Goal: Task Accomplishment & Management: Use online tool/utility

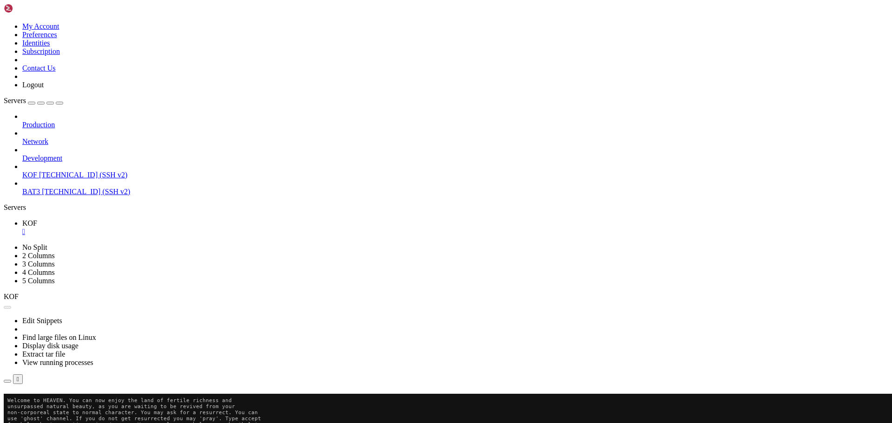
scroll to position [344, 0]
click at [41, 402] on button "Reconnect" at bounding box center [22, 407] width 37 height 10
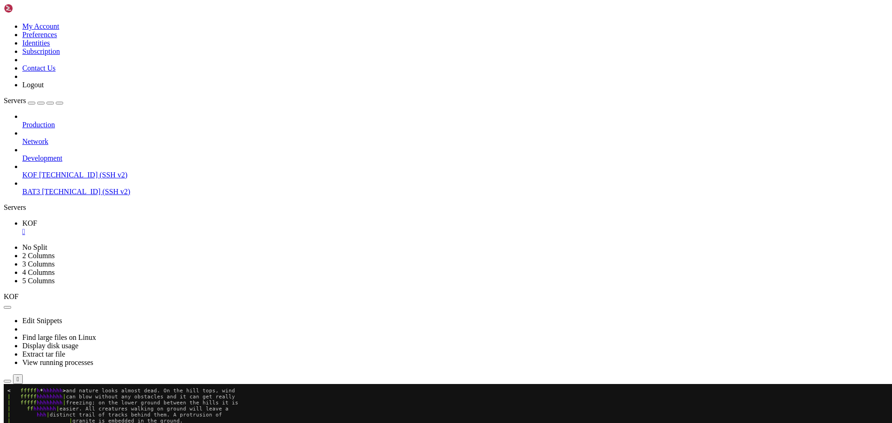
scroll to position [368, 0]
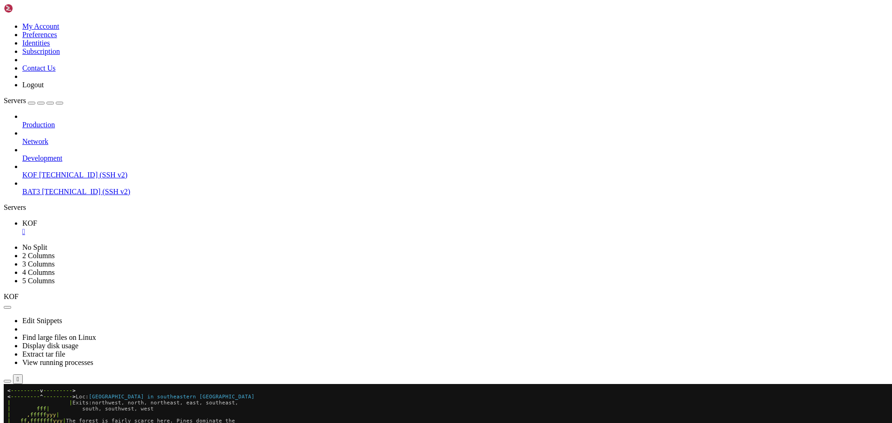
scroll to position [477, 0]
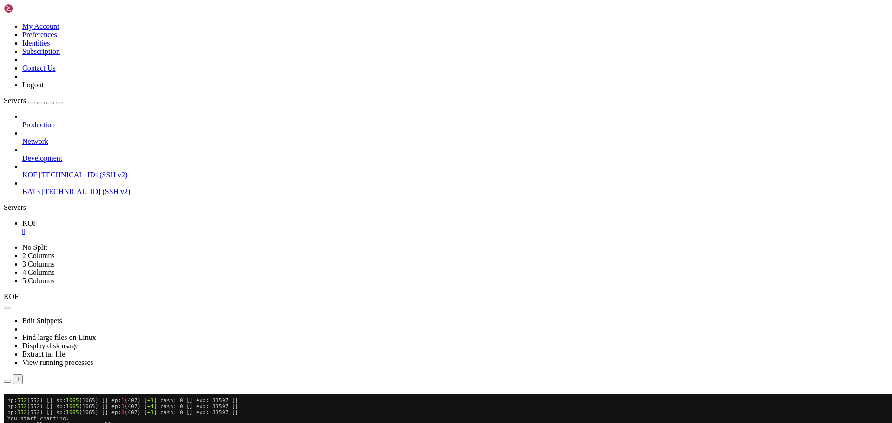
click at [673, 394] on div "Connection Closed Reconnect" at bounding box center [446, 403] width 885 height 18
click at [41, 402] on button "Reconnect" at bounding box center [22, 407] width 37 height 10
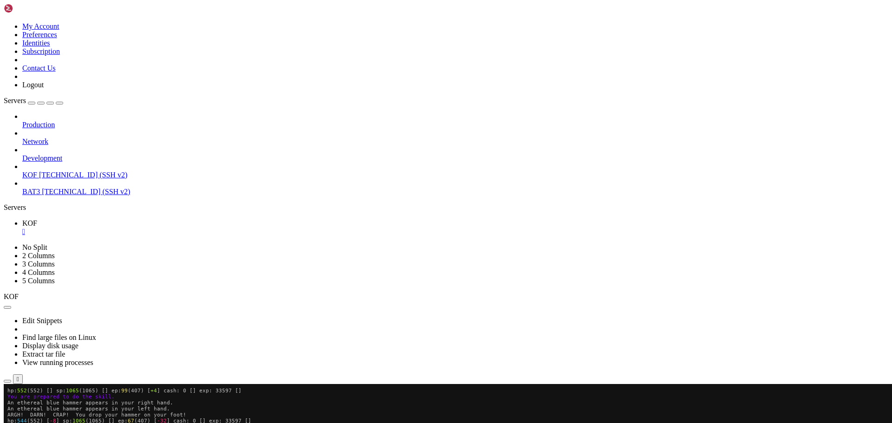
drag, startPoint x: 66, startPoint y: 649, endPoint x: 151, endPoint y: 650, distance: 85.5
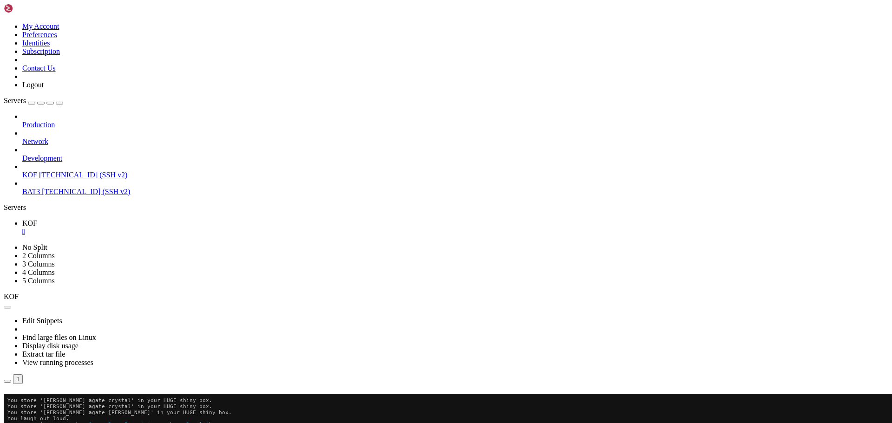
click at [41, 402] on button "Reconnect" at bounding box center [22, 407] width 37 height 10
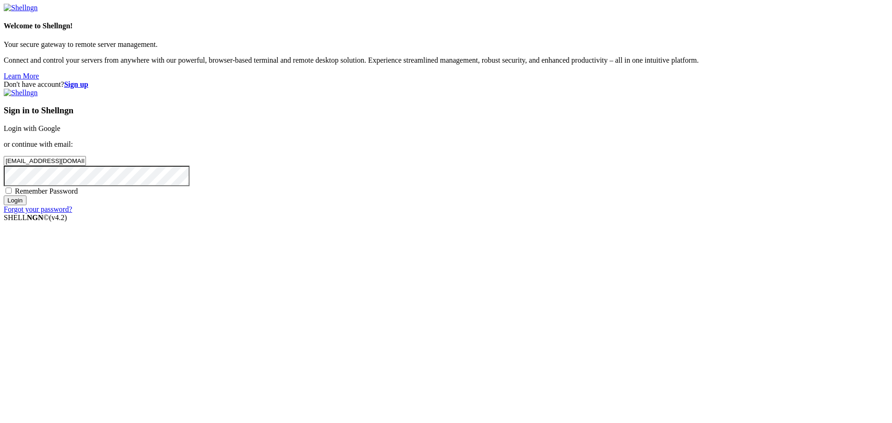
click at [26, 205] on input "Login" at bounding box center [15, 201] width 23 height 10
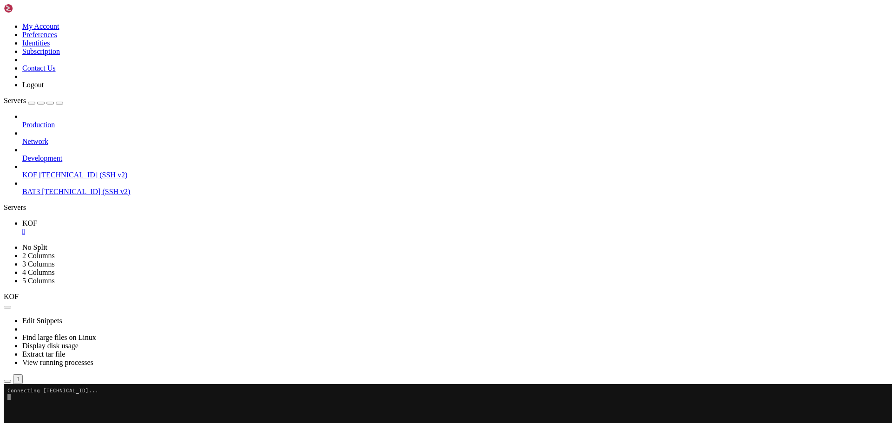
scroll to position [477, 0]
